Goal: Information Seeking & Learning: Learn about a topic

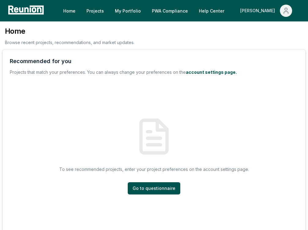
click at [266, 16] on div "[PERSON_NAME]" at bounding box center [258, 11] width 37 height 12
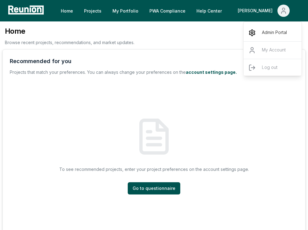
click at [262, 28] on div "Admin Portal" at bounding box center [273, 32] width 59 height 17
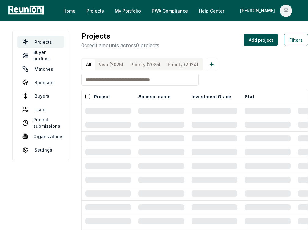
click at [132, 86] on input at bounding box center [139, 79] width 117 height 12
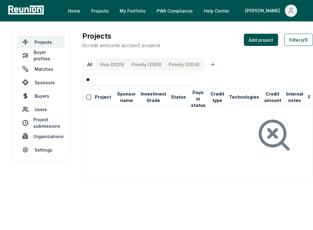
type input "*"
type input "********"
click at [48, 83] on link "Sponsors" at bounding box center [40, 82] width 47 height 12
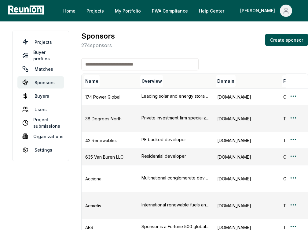
click at [109, 74] on th "Name" at bounding box center [110, 81] width 56 height 15
click at [110, 67] on input at bounding box center [139, 64] width 117 height 12
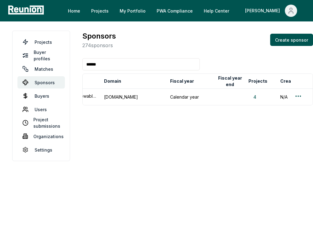
scroll to position [0, 116]
type input "******"
click at [254, 94] on button "4" at bounding box center [253, 97] width 13 height 6
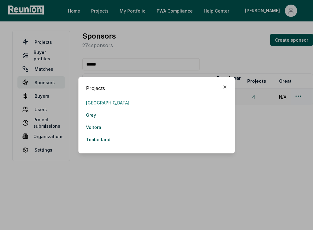
click at [94, 101] on link "River Ridge" at bounding box center [107, 103] width 43 height 12
click at [89, 115] on link "Grey" at bounding box center [91, 115] width 10 height 12
click at [89, 126] on link "Voltora" at bounding box center [93, 127] width 15 height 12
click at [103, 140] on link "Timberland" at bounding box center [98, 139] width 24 height 12
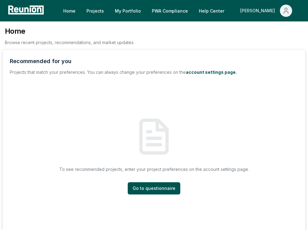
click at [274, 10] on div "[PERSON_NAME]" at bounding box center [258, 11] width 37 height 12
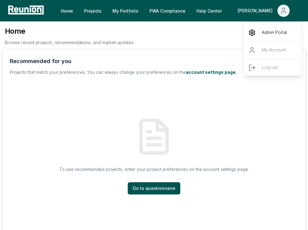
click at [270, 29] on p "Admin Portal" at bounding box center [274, 32] width 25 height 7
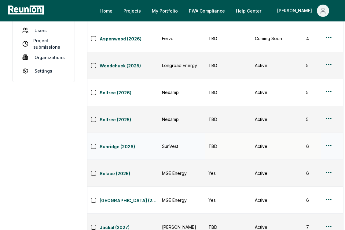
scroll to position [54, 0]
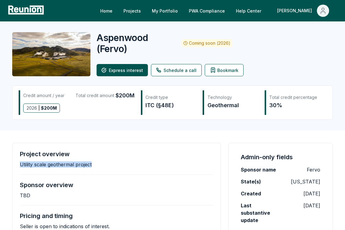
drag, startPoint x: 20, startPoint y: 165, endPoint x: 100, endPoint y: 163, distance: 79.9
click at [100, 163] on div "Project overview Utility scale geothermal project" at bounding box center [117, 158] width 194 height 17
copy p "Utility scale geothermal project"
drag, startPoint x: 159, startPoint y: 104, endPoint x: 170, endPoint y: 104, distance: 11.6
click at [170, 104] on div "ITC (§48E)" at bounding box center [171, 105] width 51 height 9
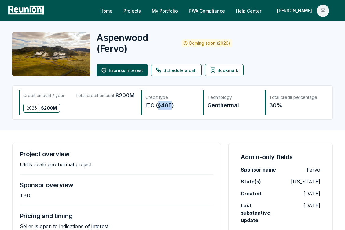
copy div "§48E"
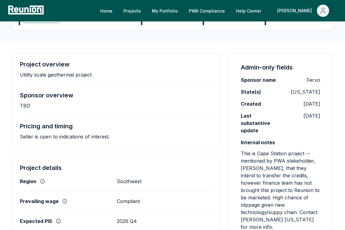
scroll to position [101, 0]
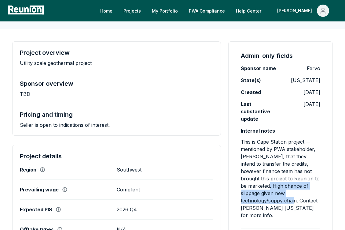
drag, startPoint x: 267, startPoint y: 177, endPoint x: 298, endPoint y: 193, distance: 34.6
click at [298, 193] on p "This is Cape Station project -- mentioned by PWA stakeholder, Tule Horton, that…" at bounding box center [281, 178] width 80 height 81
copy p "High chance of slippage given new technology/suppy chain."
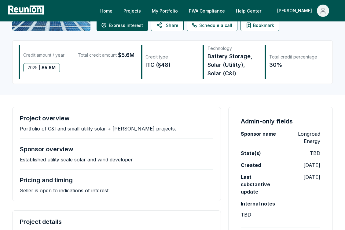
scroll to position [43, 0]
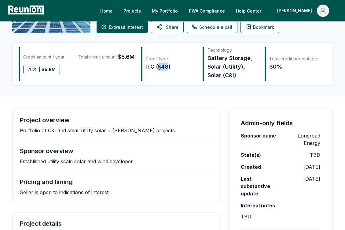
drag, startPoint x: 158, startPoint y: 66, endPoint x: 167, endPoint y: 66, distance: 8.3
click at [167, 66] on div "ITC (§48)" at bounding box center [171, 66] width 51 height 9
copy div "§48"
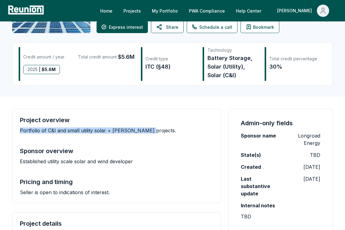
drag, startPoint x: 19, startPoint y: 130, endPoint x: 147, endPoint y: 130, distance: 127.6
click at [147, 130] on div "Project overview Portfolio of C&I and small utility solar + BESS projects. Spon…" at bounding box center [116, 156] width 209 height 94
copy p "Portfolio of C&I and small utility solar + BESS projects."
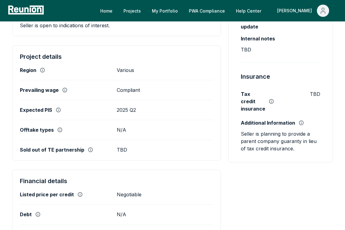
scroll to position [218, 0]
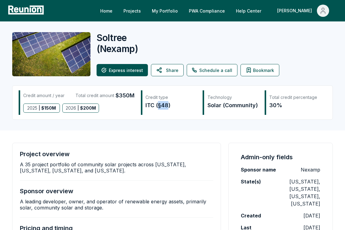
drag, startPoint x: 160, startPoint y: 106, endPoint x: 167, endPoint y: 106, distance: 7.6
click at [167, 106] on div "ITC (§48)" at bounding box center [171, 105] width 51 height 9
copy div "§48"
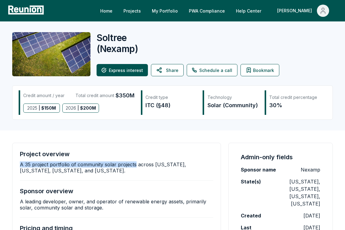
drag, startPoint x: 20, startPoint y: 163, endPoint x: 134, endPoint y: 166, distance: 113.2
click at [134, 166] on p "A 35 project portfolio of community solar projects across Illinois, Maine, Mass…" at bounding box center [117, 167] width 194 height 12
copy p "A 35 project portfolio of community solar projects"
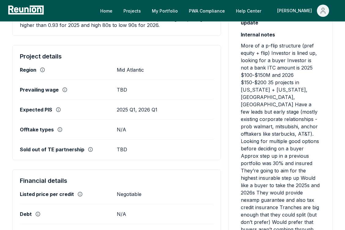
scroll to position [220, 0]
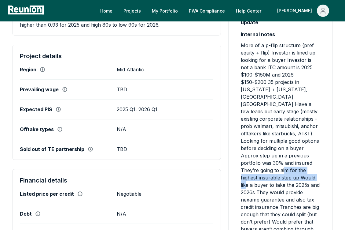
drag, startPoint x: 302, startPoint y: 148, endPoint x: 256, endPoint y: 162, distance: 48.4
click at [256, 162] on p "More of a p-flip structure (pref equity + flip) Investor is lined up, looking f…" at bounding box center [281, 148] width 80 height 213
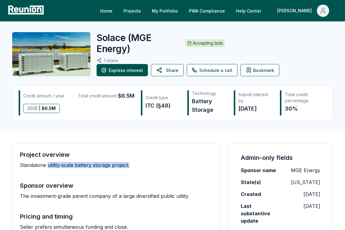
drag, startPoint x: 47, startPoint y: 166, endPoint x: 130, endPoint y: 167, distance: 83.2
click at [130, 167] on div "Project overview Standalone utility-scale battery storage project." at bounding box center [117, 159] width 194 height 17
copy p "utility-scale battery storage project."
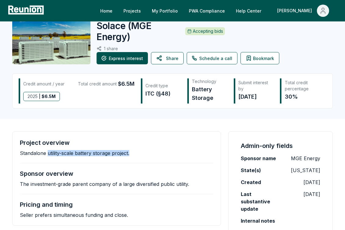
scroll to position [2, 0]
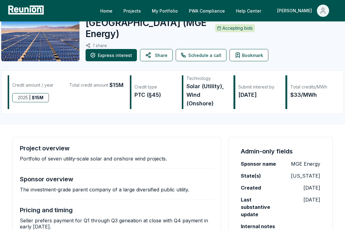
scroll to position [15, 0]
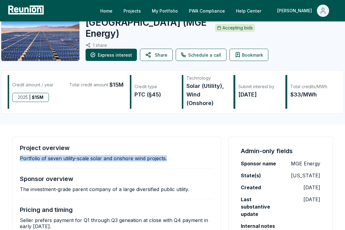
drag, startPoint x: 20, startPoint y: 167, endPoint x: 173, endPoint y: 167, distance: 152.7
click at [173, 161] on div "Project overview Portfolio of seven utility-scale solar and onshore wind projec…" at bounding box center [117, 152] width 194 height 17
copy p "Portfolio of seven utility-scale solar and onshore wind projects."
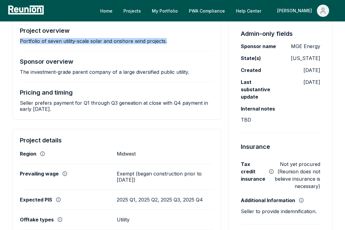
scroll to position [130, 0]
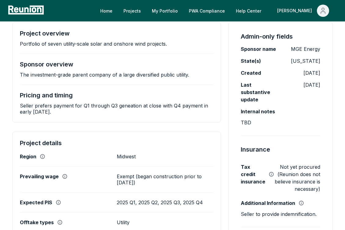
click at [115, 115] on p "Seller prefers payment for Q1 through Q3 geneation at close with Q4 payment in …" at bounding box center [117, 108] width 194 height 12
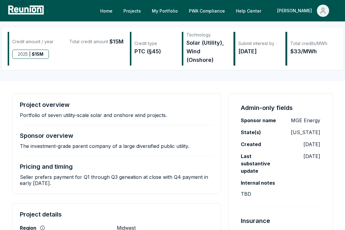
scroll to position [0, 0]
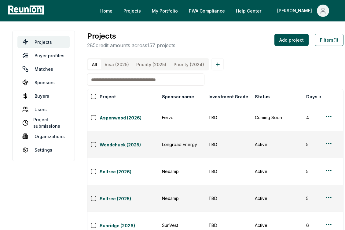
scroll to position [54, 0]
